Goal: Information Seeking & Learning: Learn about a topic

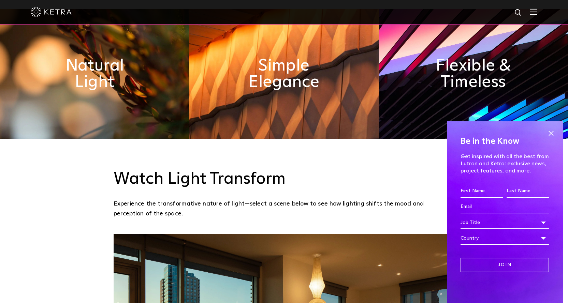
scroll to position [375, 0]
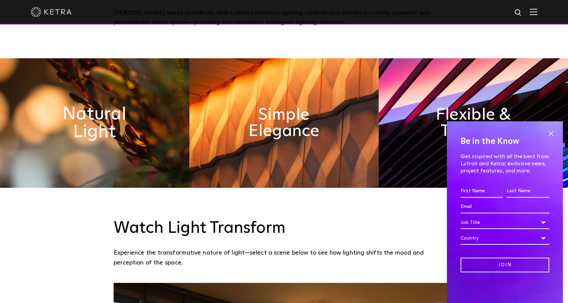
click at [100, 105] on h2 "Natural Light" at bounding box center [94, 123] width 103 height 36
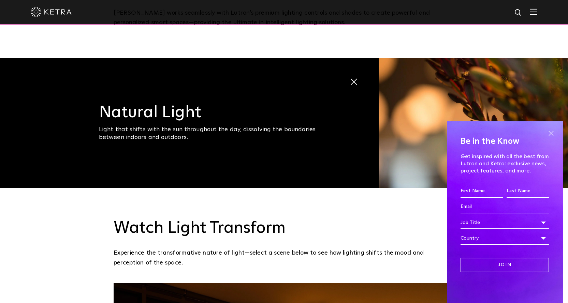
click at [550, 131] on span at bounding box center [551, 133] width 10 height 10
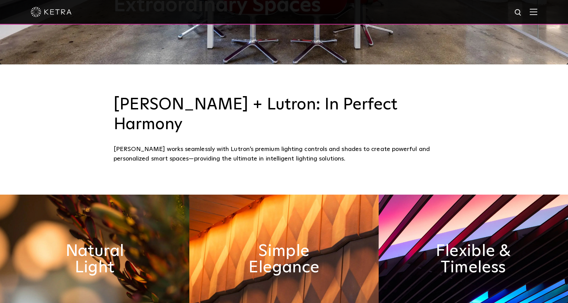
scroll to position [0, 0]
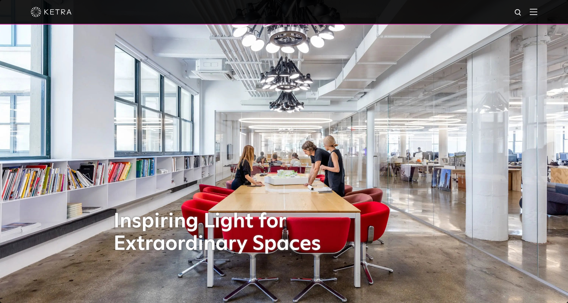
click at [538, 11] on img at bounding box center [534, 12] width 8 height 6
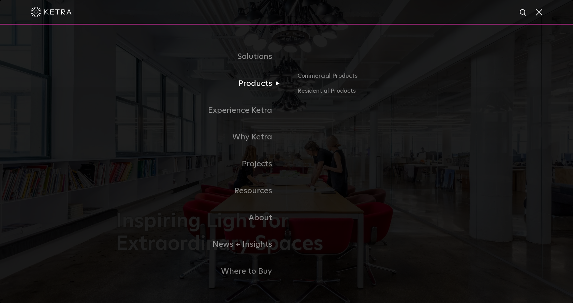
click at [261, 84] on link "Products" at bounding box center [201, 83] width 171 height 27
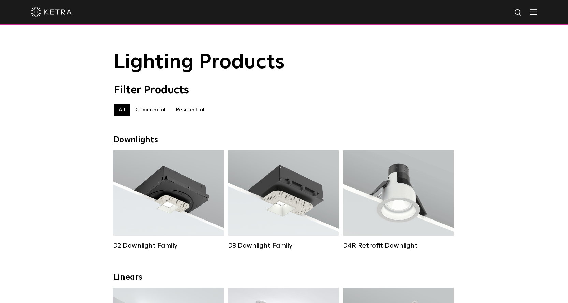
click at [188, 112] on label "Residential" at bounding box center [190, 110] width 39 height 12
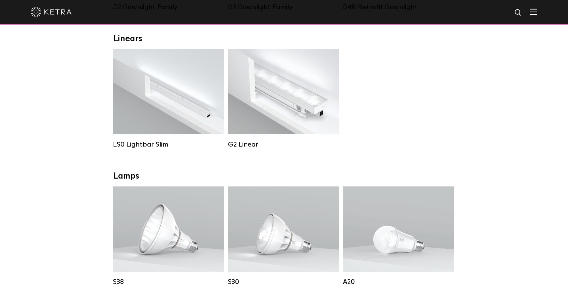
scroll to position [68, 0]
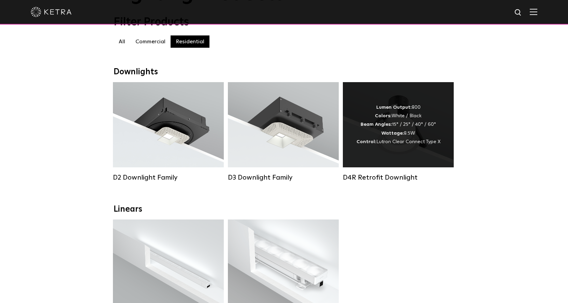
click at [393, 133] on div "Lumen Output: 800 Colors: White / Black Beam Angles: 15° / 25° / 40° / 60° Watt…" at bounding box center [399, 124] width 84 height 43
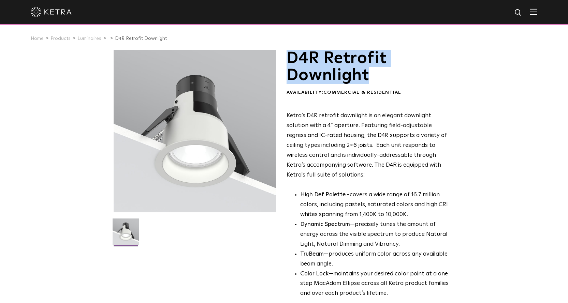
drag, startPoint x: 374, startPoint y: 81, endPoint x: 287, endPoint y: 68, distance: 87.3
click at [287, 68] on h1 "D4R Retrofit Downlight" at bounding box center [370, 67] width 166 height 34
copy h1 "D4R Retrofit Downlight"
